Goal: Find specific page/section: Find specific page/section

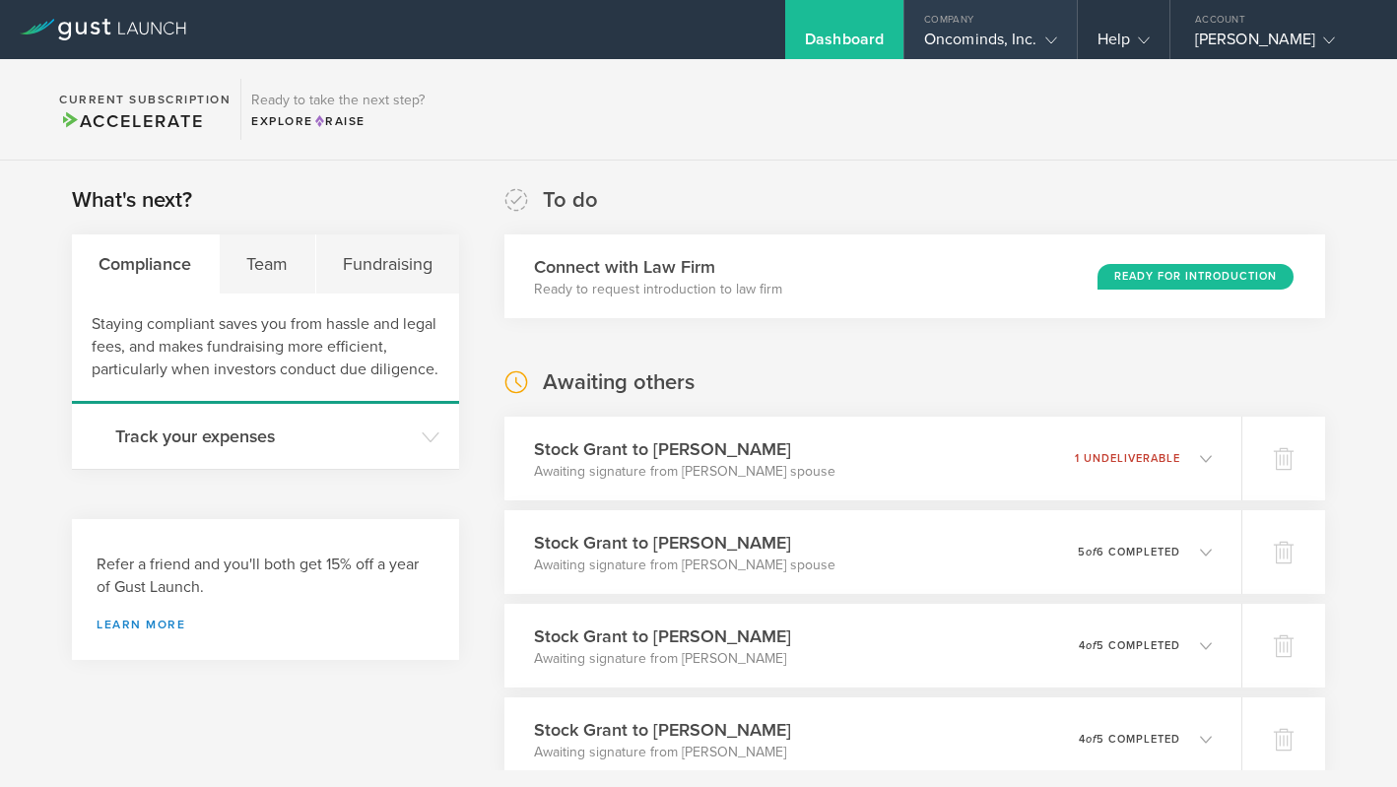
click at [953, 41] on div "Oncominds, Inc." at bounding box center [990, 45] width 133 height 30
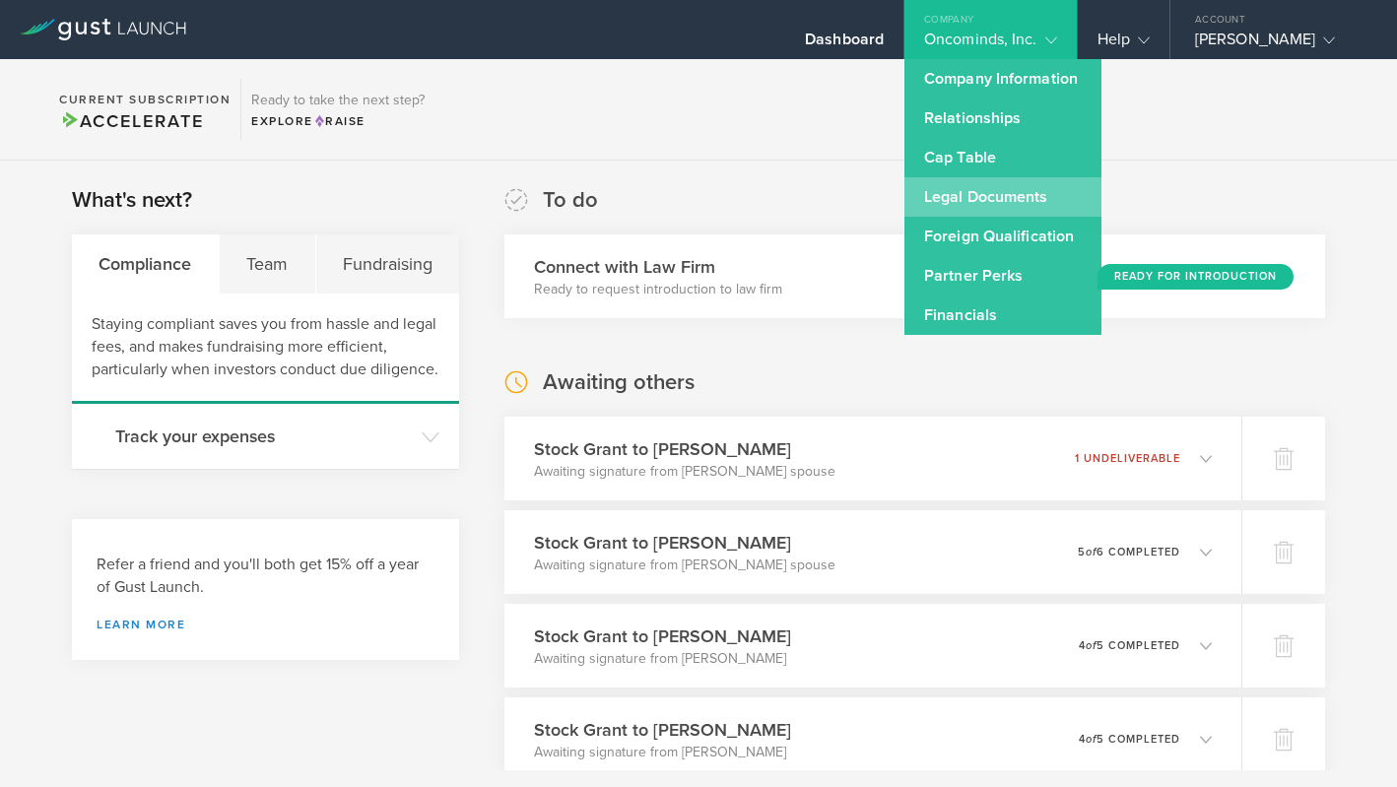
click at [919, 188] on link "Legal Documents" at bounding box center [1003, 196] width 197 height 39
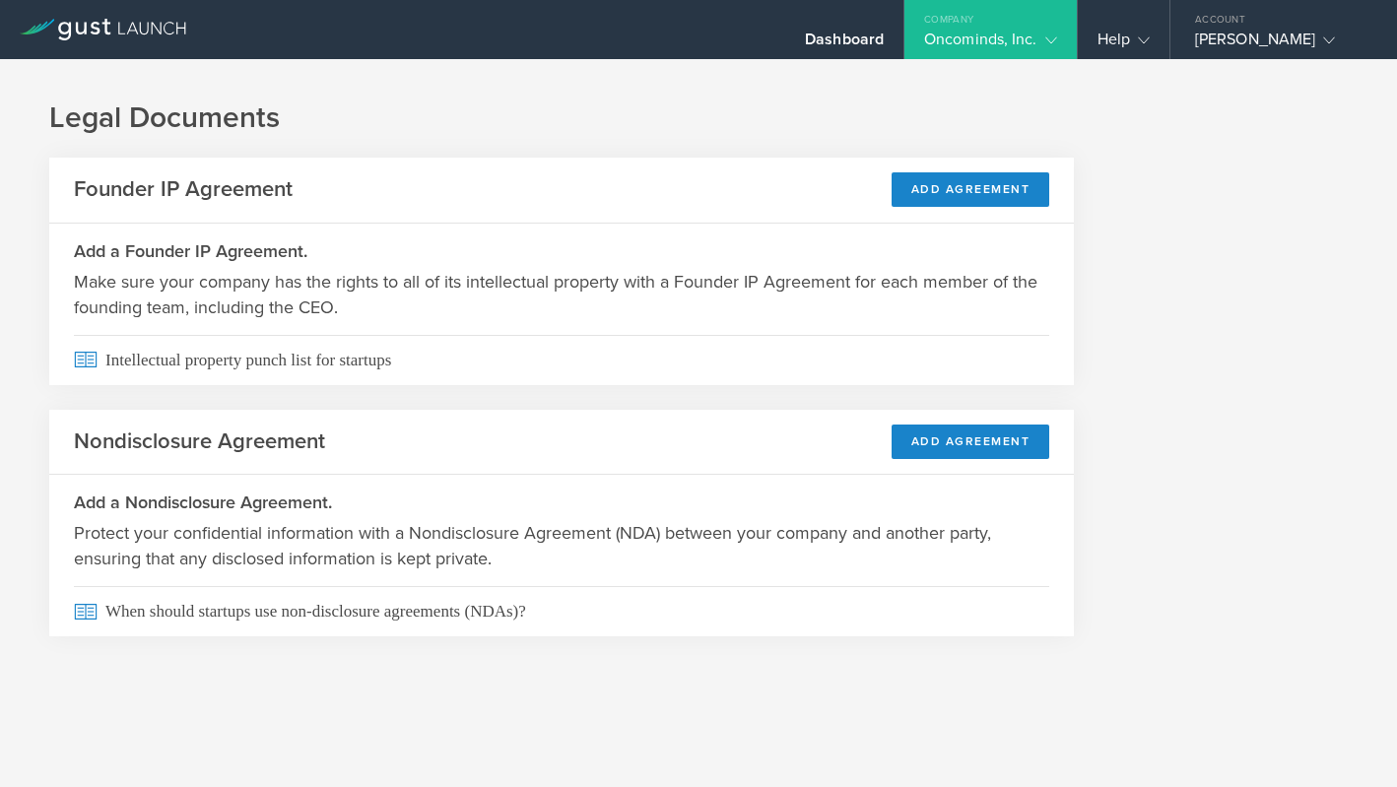
click at [964, 42] on div "Oncominds, Inc." at bounding box center [990, 45] width 133 height 30
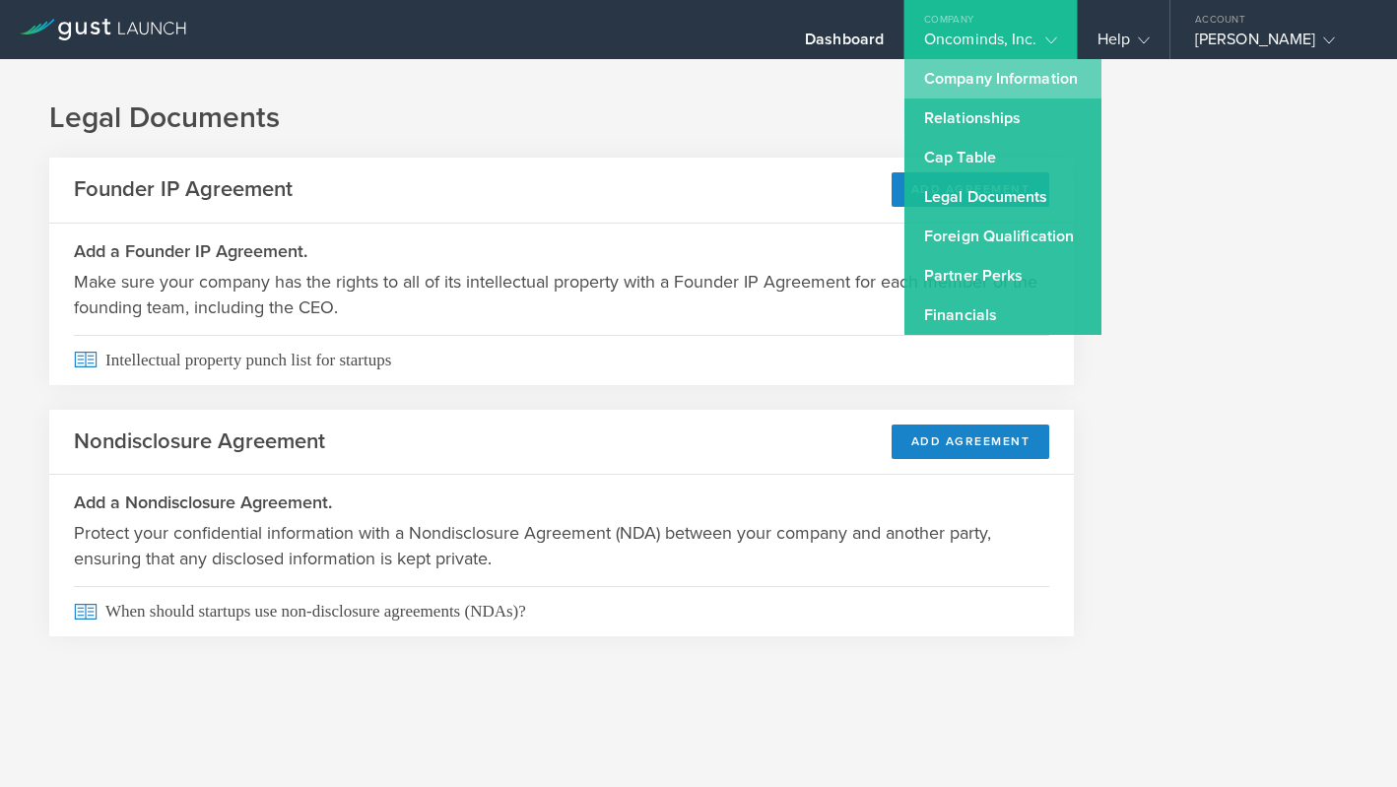
click at [917, 72] on link "Company Information" at bounding box center [1003, 78] width 197 height 39
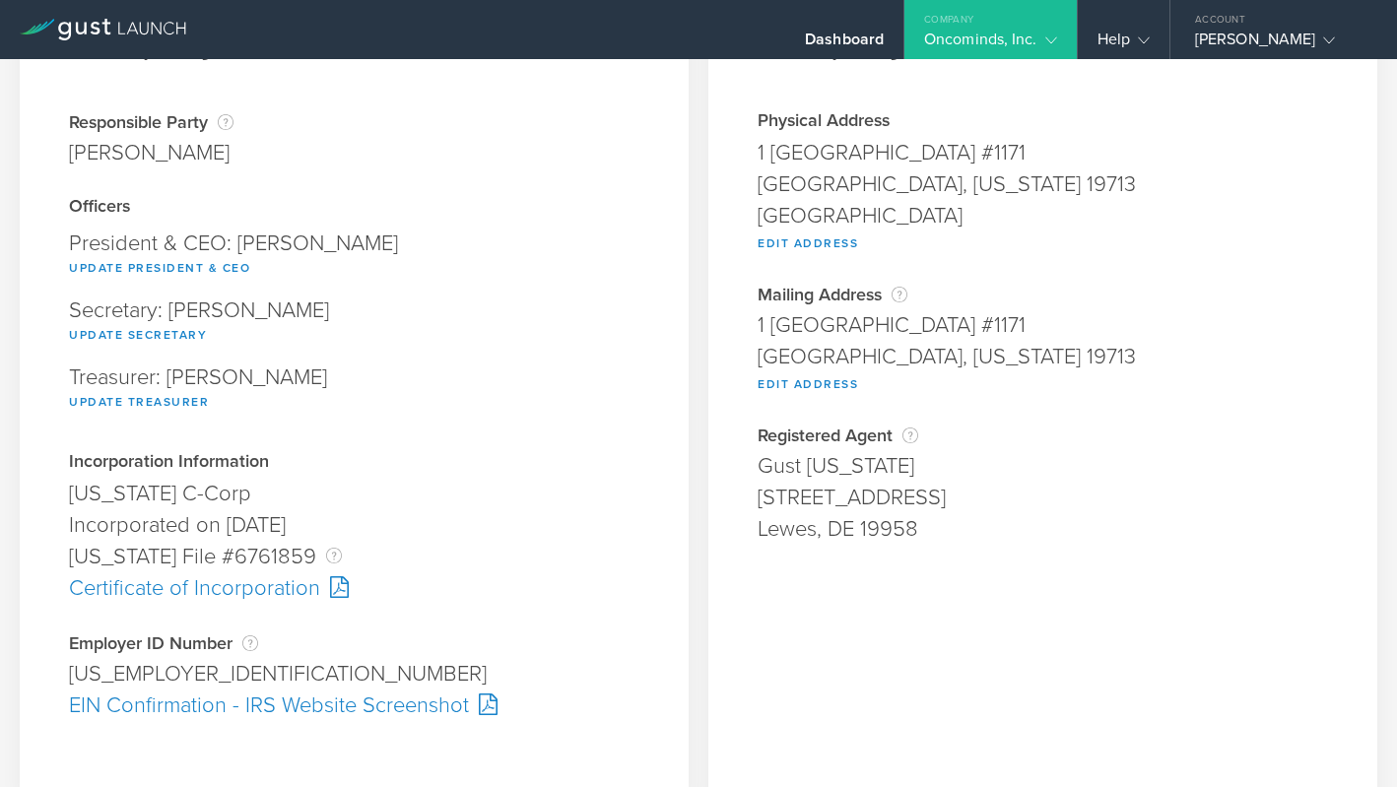
scroll to position [147, 0]
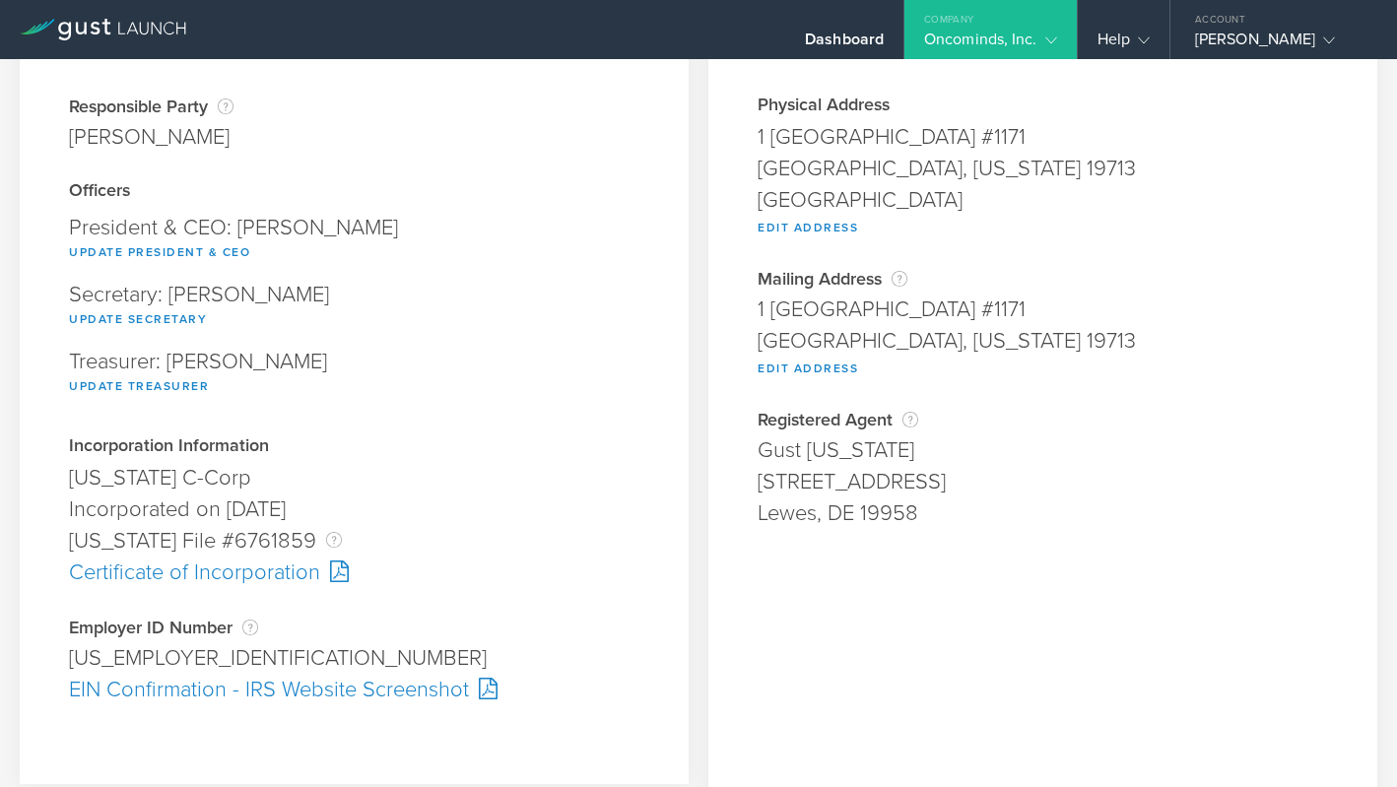
click at [972, 25] on div "Company" at bounding box center [991, 15] width 172 height 30
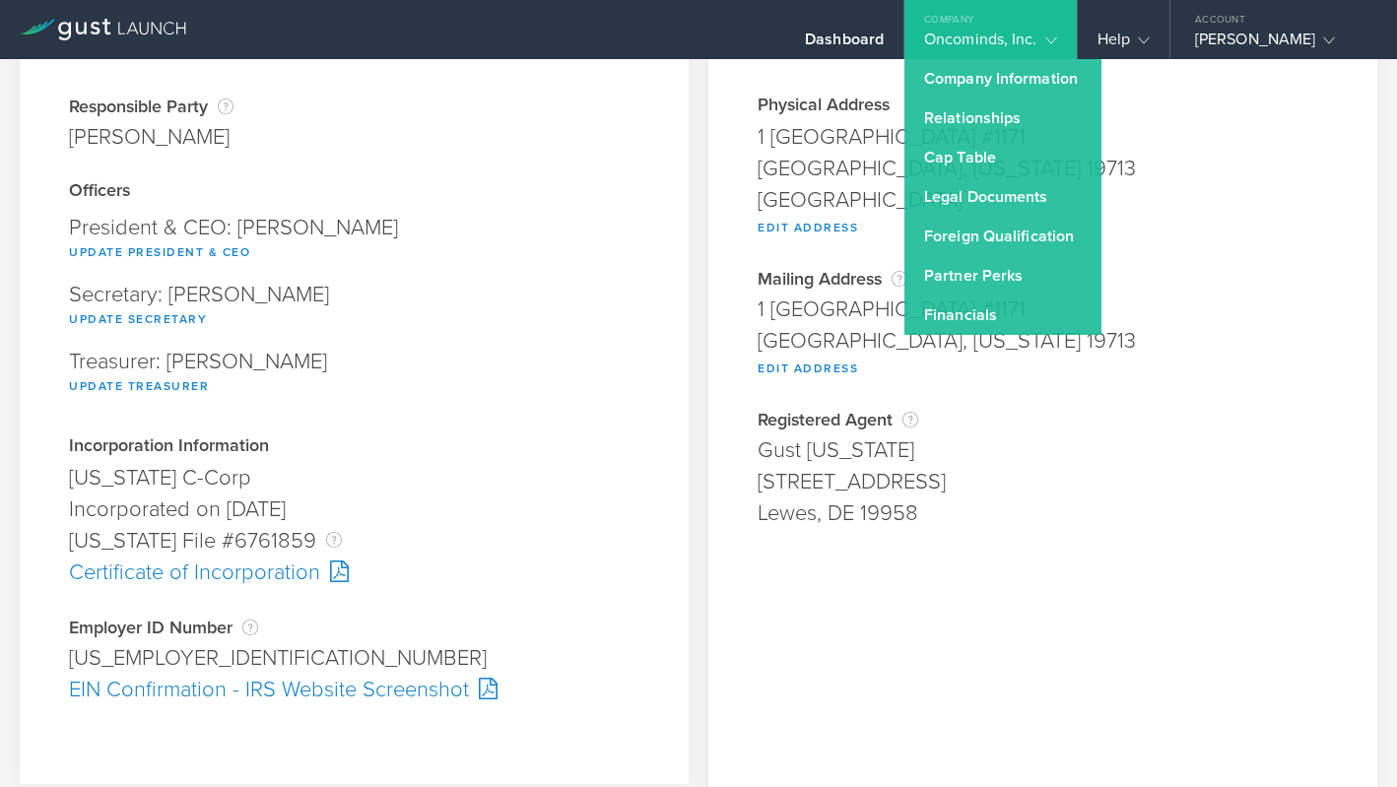
click at [680, 476] on div "Company Information Responsible Party The name of the party responsible for fil…" at bounding box center [354, 358] width 669 height 852
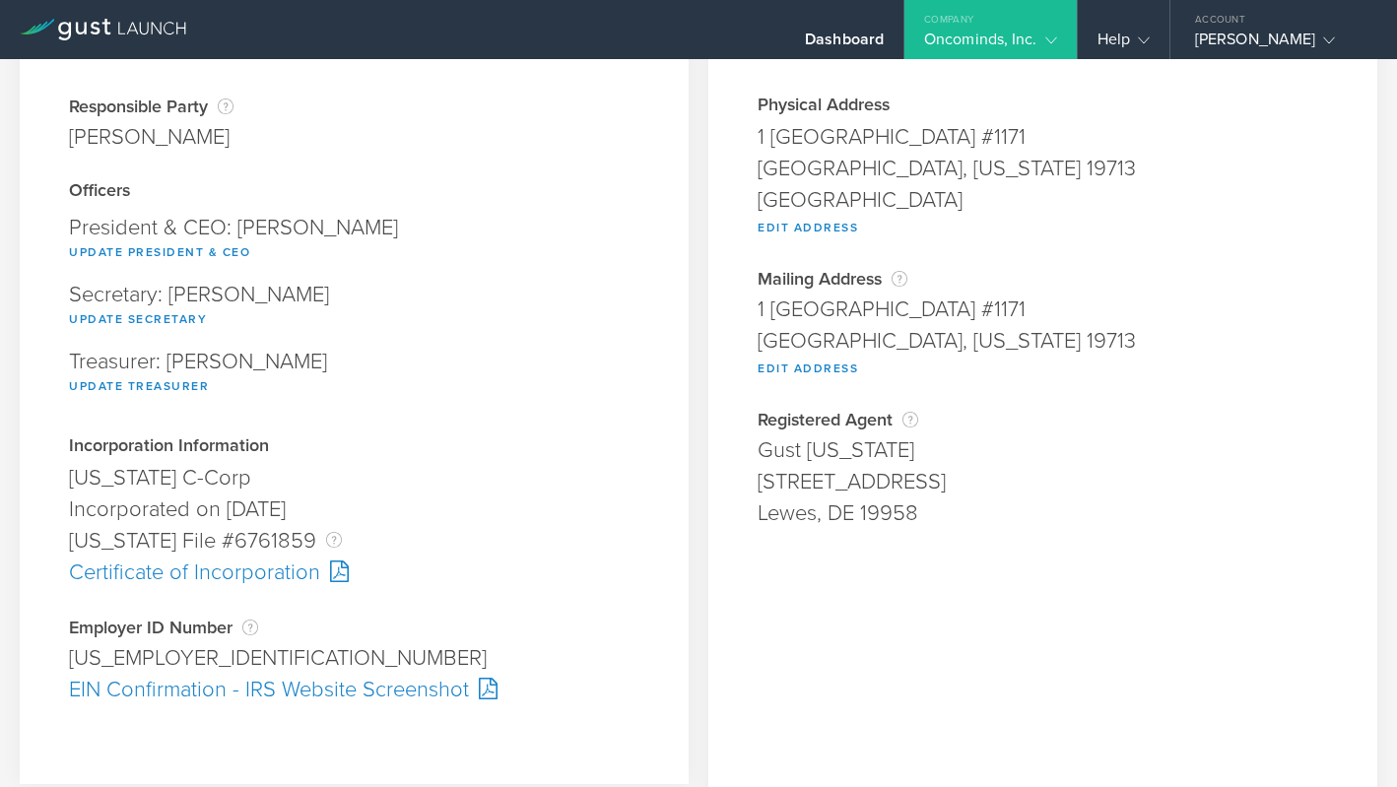
click at [535, 396] on div "Update Treasurer" at bounding box center [354, 385] width 571 height 26
